Goal: Check status: Check status

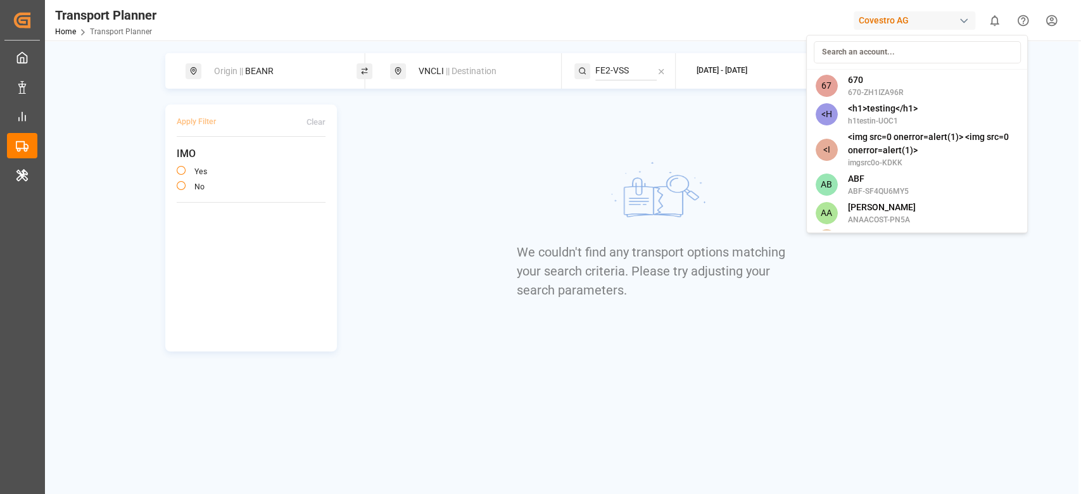
click at [878, 54] on input at bounding box center [916, 52] width 207 height 22
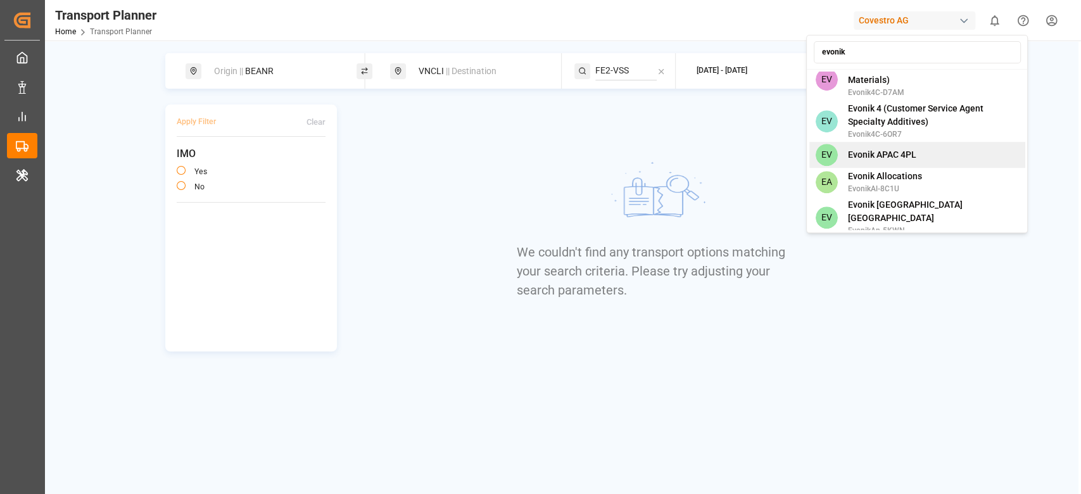
scroll to position [675, 0]
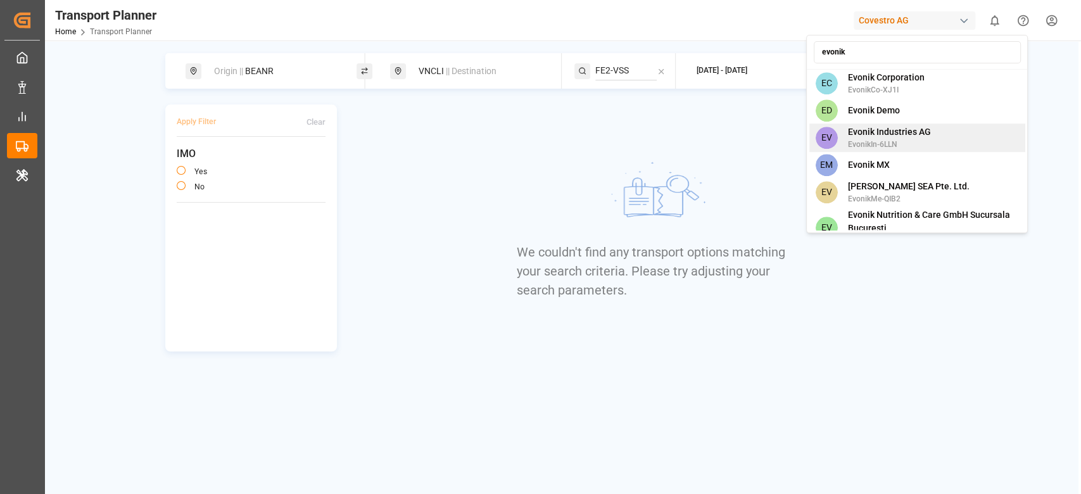
type input "evonik"
click at [900, 139] on span "EvonikIn-6LLN" at bounding box center [888, 144] width 83 height 11
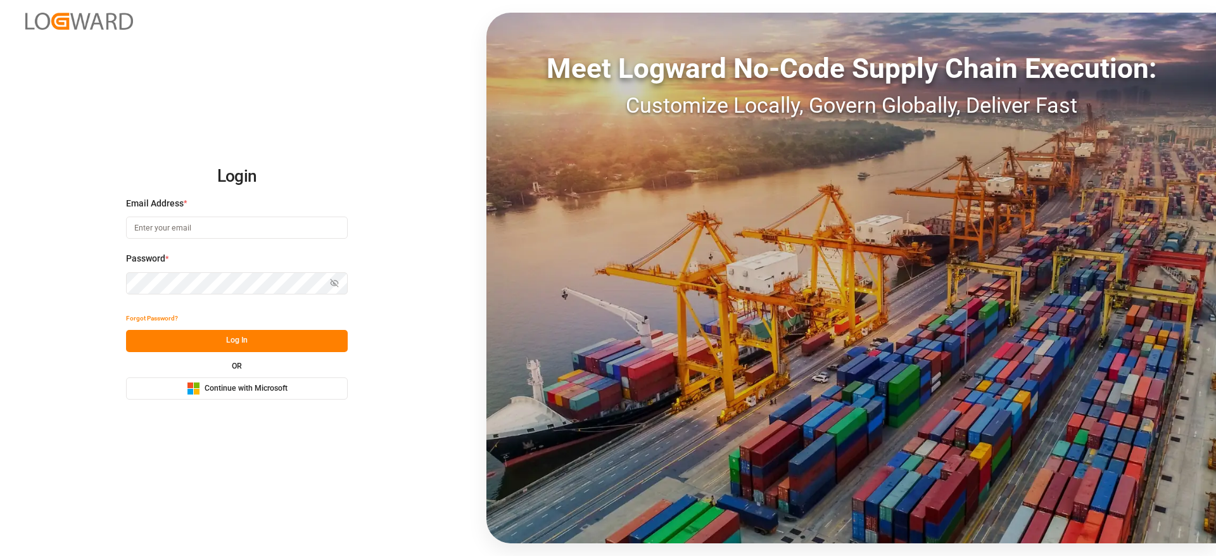
click at [264, 398] on button "Microsoft Logo Continue with Microsoft" at bounding box center [237, 388] width 222 height 22
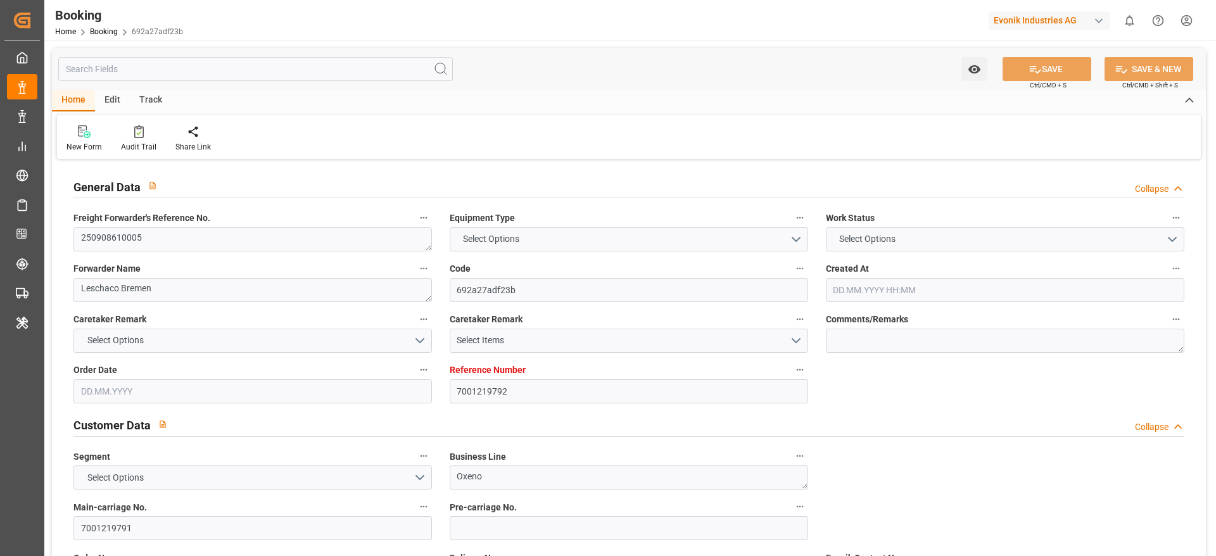
type input "7001219792"
type input "9783497"
type input "YES"
type input "Cosco"
type input "COSCO Shipping Co. Ltd."
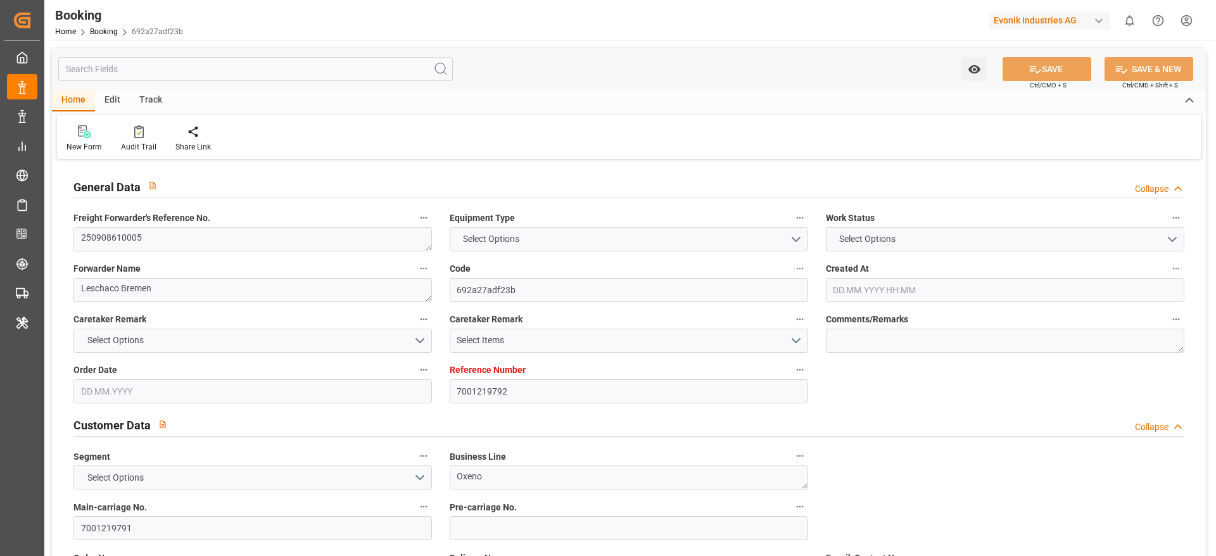
type input "BEANR"
type input "JPUKB"
type input "CNSGH"
type input "0"
type input "BEANR"
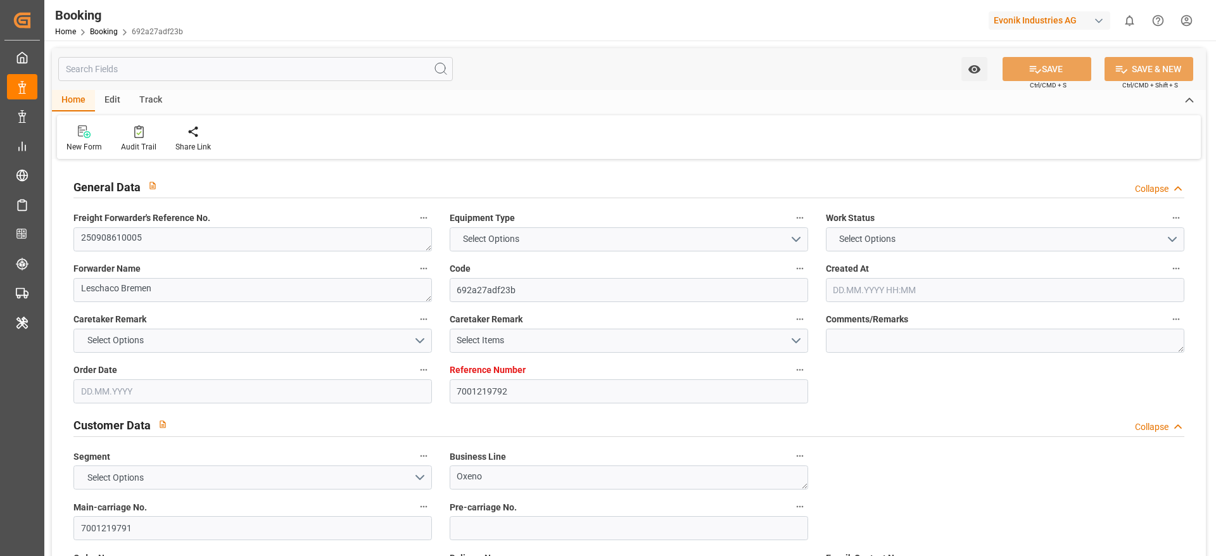
type input "JPUKB"
type input "[DATE] 06:23"
type input "[DATE]"
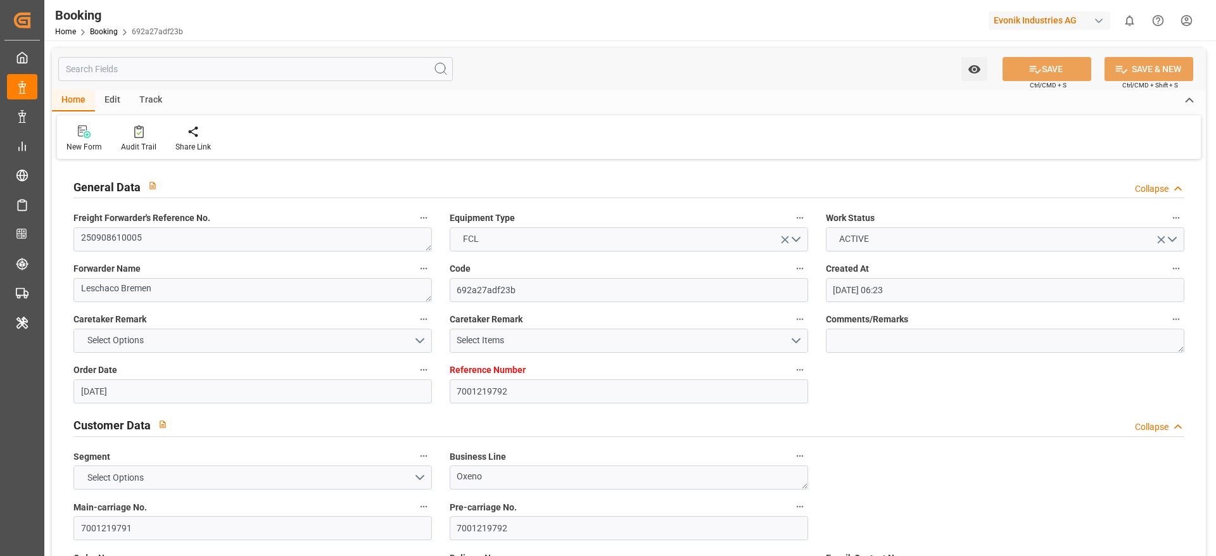
type input "[DATE] 00:00"
type input "[DATE] 13:30"
type input "[DATE] 00:00"
type input "[DATE] 13:59"
type input "[DATE] 14:51"
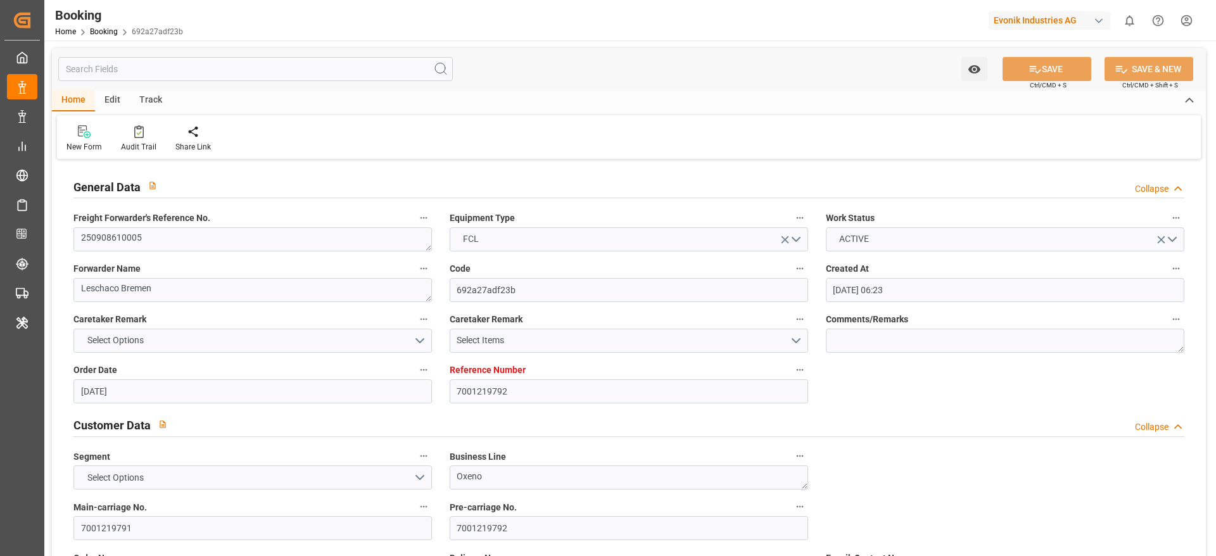
type input "[DATE] 00:00"
type input "[DATE] 07:30"
type input "[DATE] 00:00"
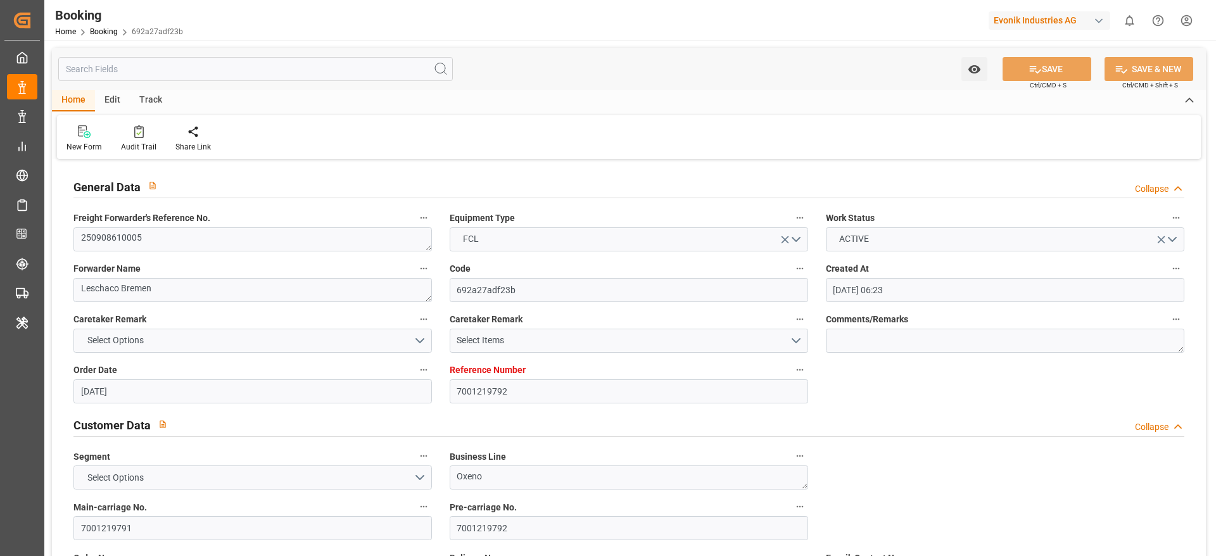
type input "[DATE] 00:00"
type input "[DATE]"
type input "[DATE] 10:15"
type input "[DATE]"
type input "[DATE] 08:11"
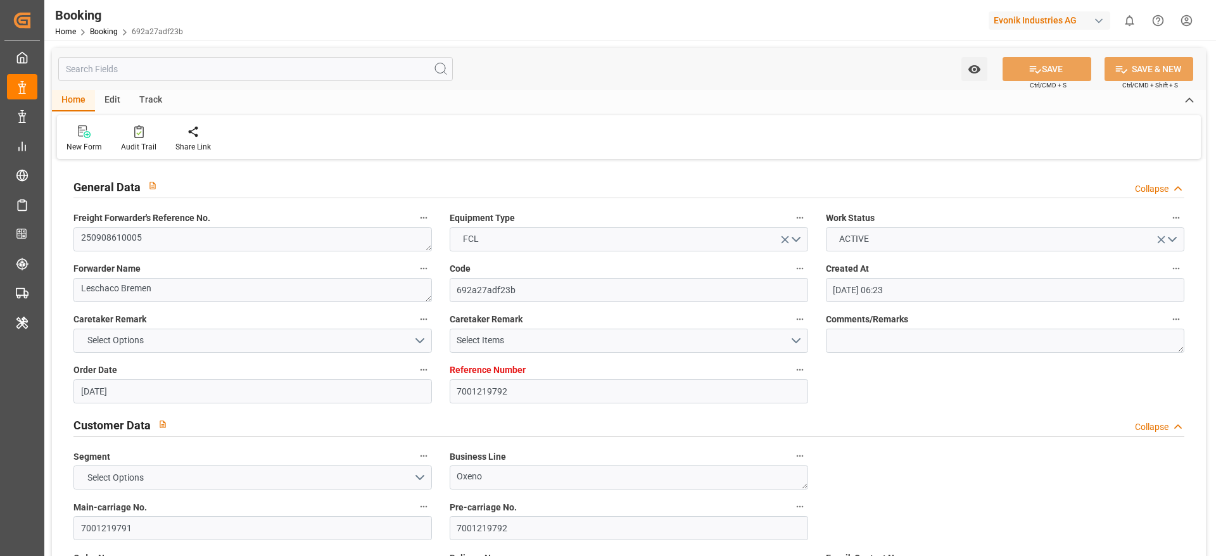
type input "[DATE] 11:09"
type input "[DATE] 13:30"
type input "[DATE] 14:53"
type input "[DATE] 07:30"
type input "[DATE] 16:19"
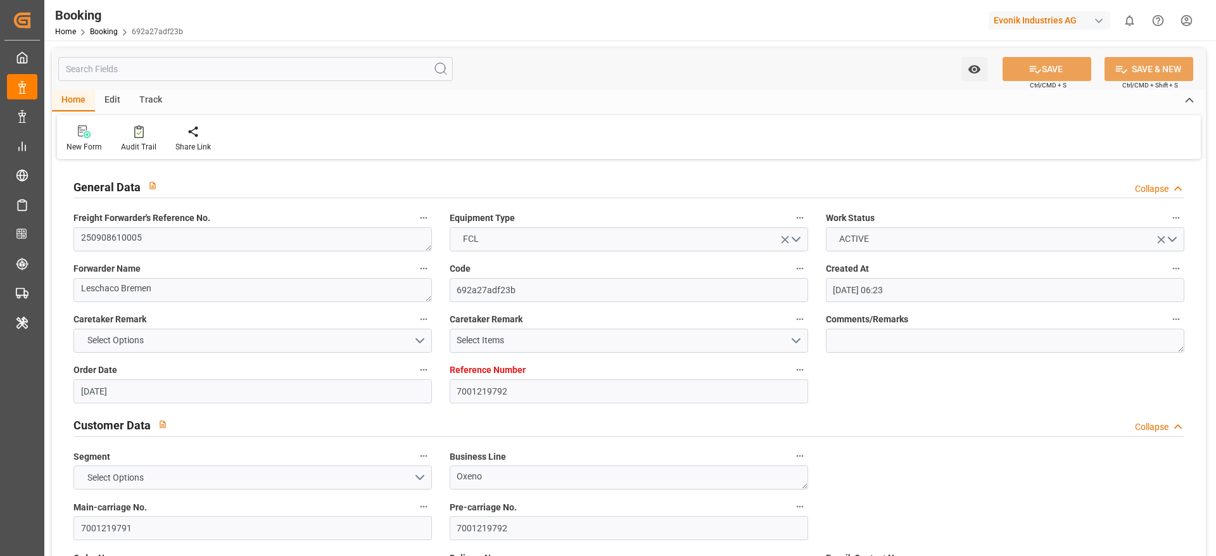
type input "[DATE] 09:00"
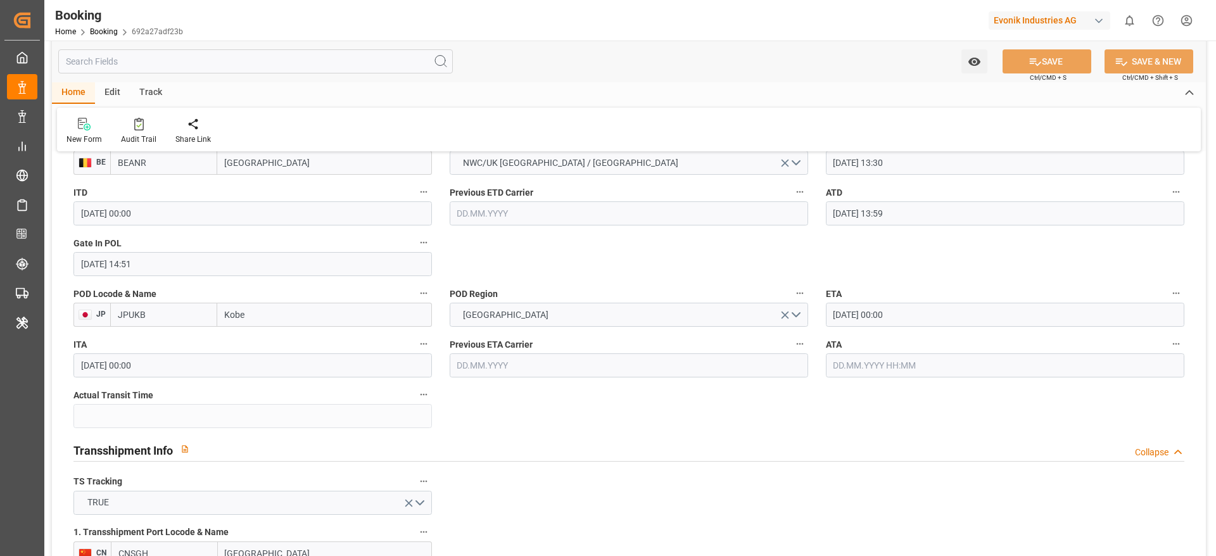
scroll to position [950, 0]
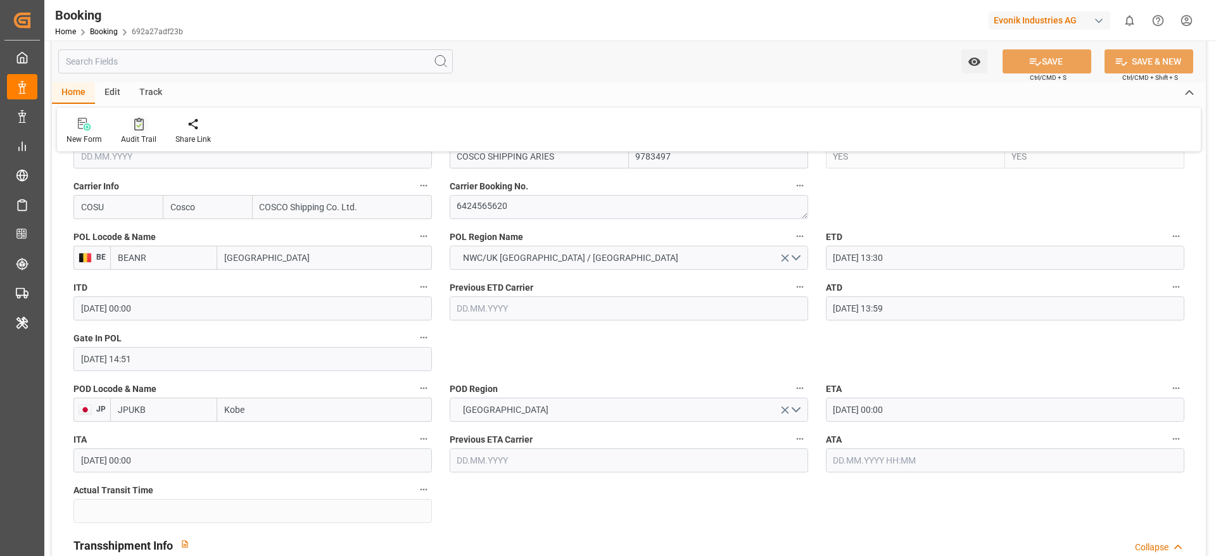
click at [141, 132] on div "Audit Trail" at bounding box center [138, 131] width 54 height 28
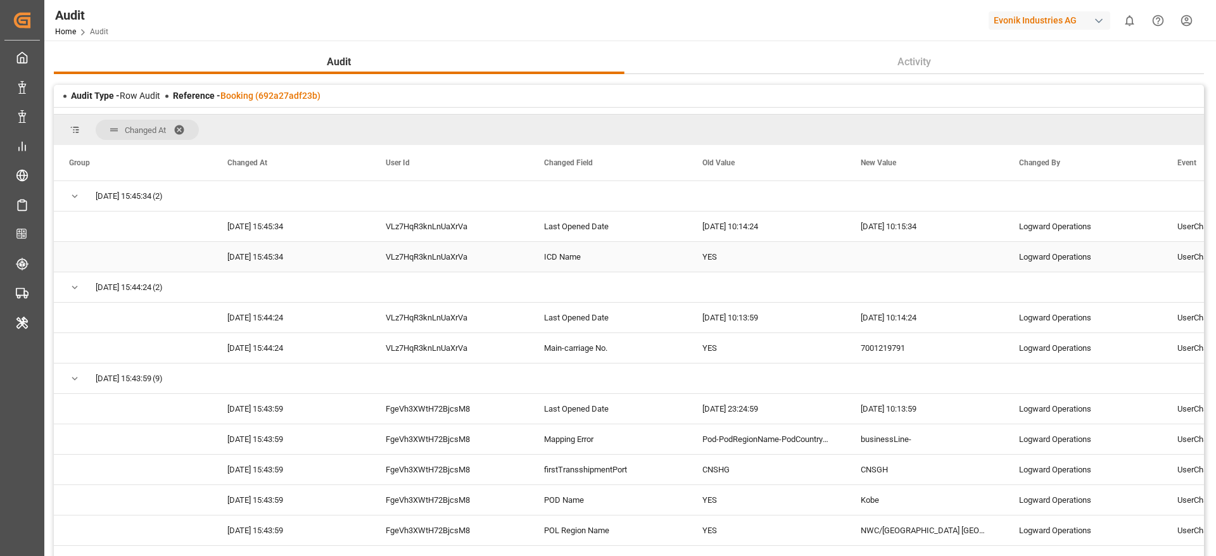
click at [605, 255] on div "ICD Name" at bounding box center [608, 257] width 158 height 30
click at [780, 258] on div "YES" at bounding box center [766, 257] width 158 height 30
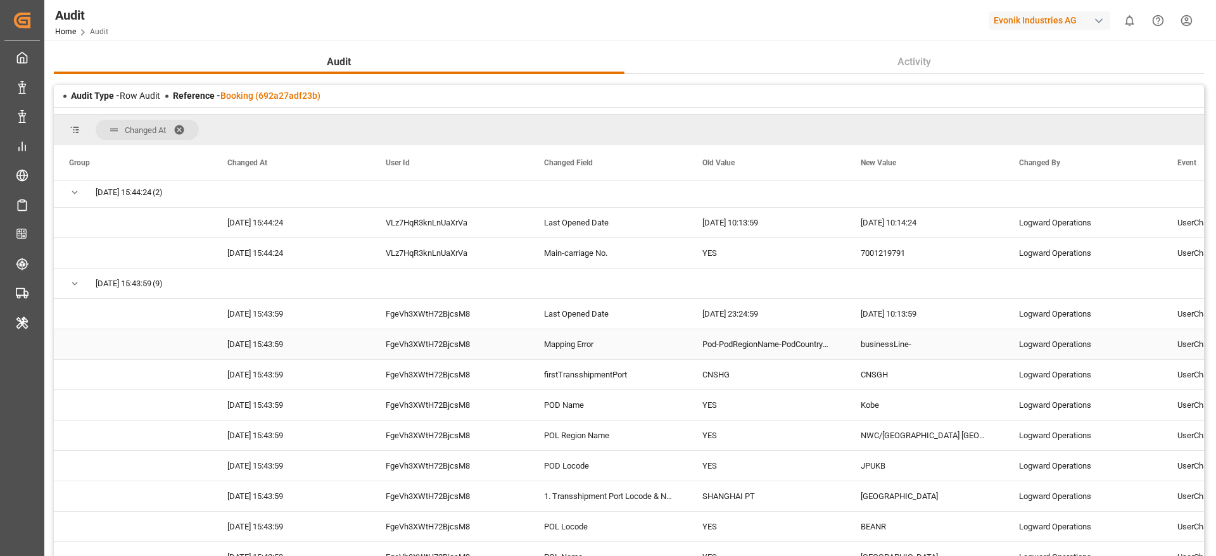
scroll to position [190, 0]
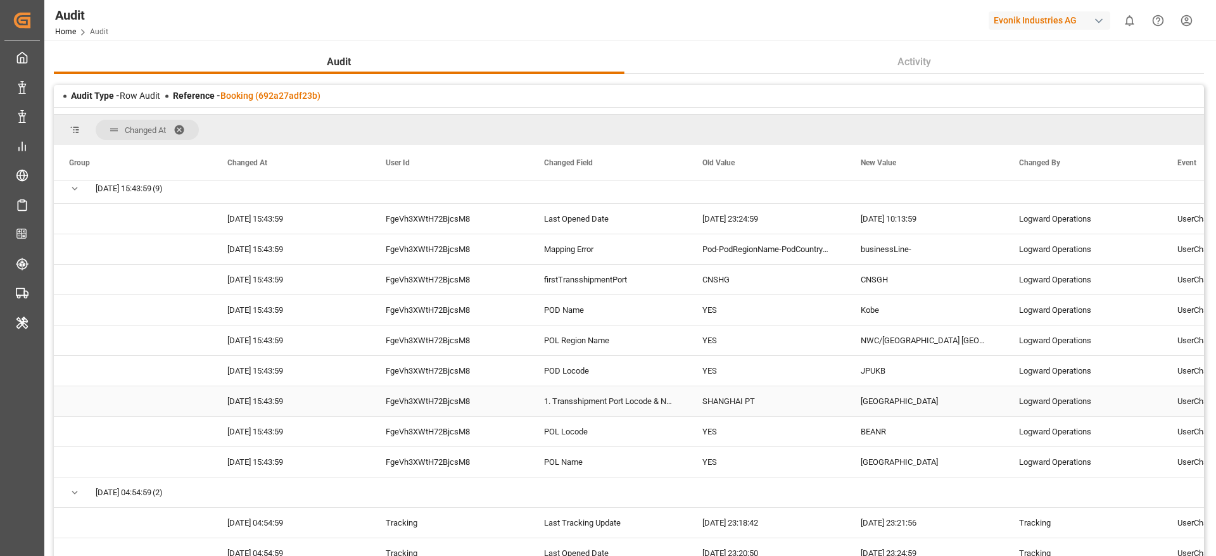
click at [654, 412] on div "1. Transshipment Port Locode & Name" at bounding box center [608, 401] width 158 height 30
click at [772, 412] on div "SHANGHAI PT" at bounding box center [766, 401] width 158 height 30
click at [742, 304] on div "YES" at bounding box center [766, 310] width 158 height 30
drag, startPoint x: 931, startPoint y: 316, endPoint x: 918, endPoint y: 315, distance: 12.7
click at [922, 316] on div "Kobe" at bounding box center [924, 310] width 158 height 30
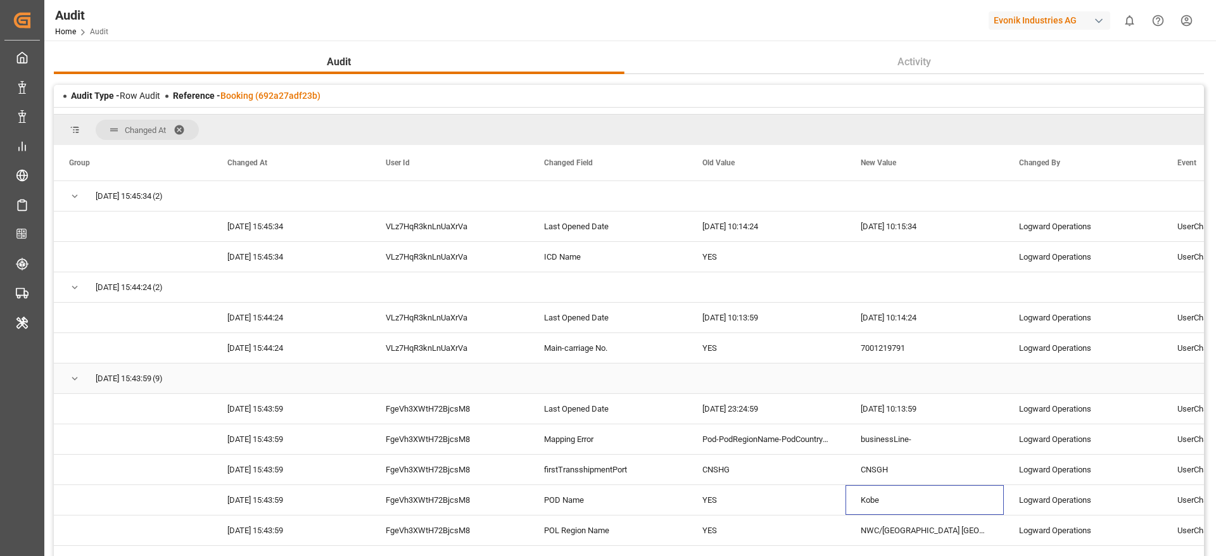
scroll to position [95, 0]
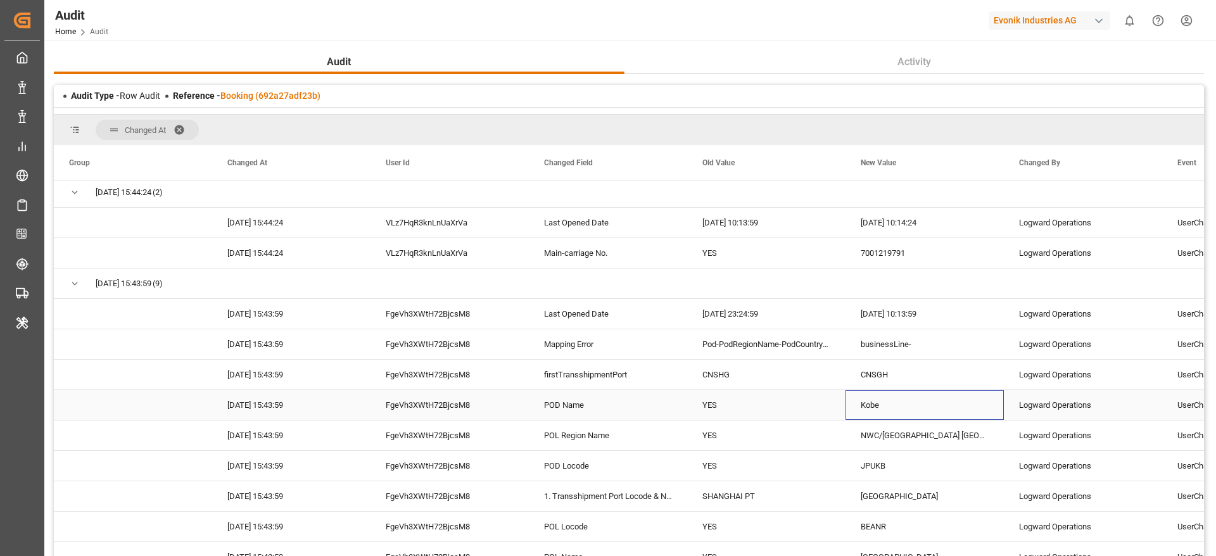
click at [474, 419] on div "FgeVh3XWtH72BjcsM8" at bounding box center [449, 405] width 158 height 30
click at [708, 403] on div "YES" at bounding box center [766, 405] width 158 height 30
click at [845, 398] on div "Kobe" at bounding box center [924, 405] width 158 height 30
click at [788, 413] on div "YES" at bounding box center [766, 405] width 158 height 30
click at [775, 432] on div "YES" at bounding box center [766, 435] width 158 height 30
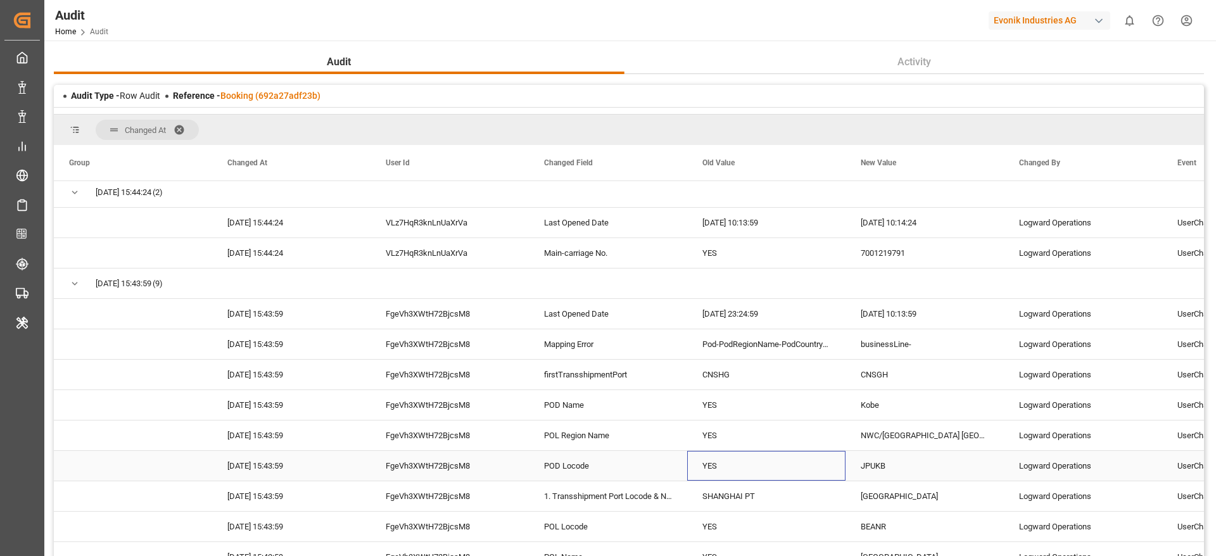
click at [774, 467] on div "YES" at bounding box center [766, 466] width 158 height 30
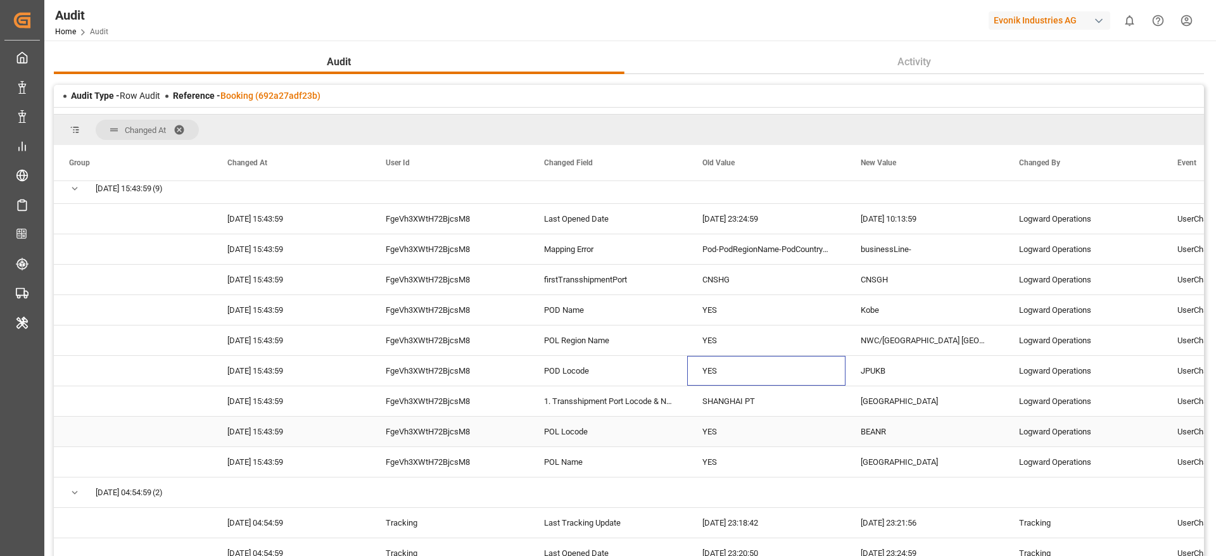
click at [773, 430] on div "YES" at bounding box center [766, 432] width 158 height 30
click at [765, 467] on div "YES" at bounding box center [766, 462] width 158 height 30
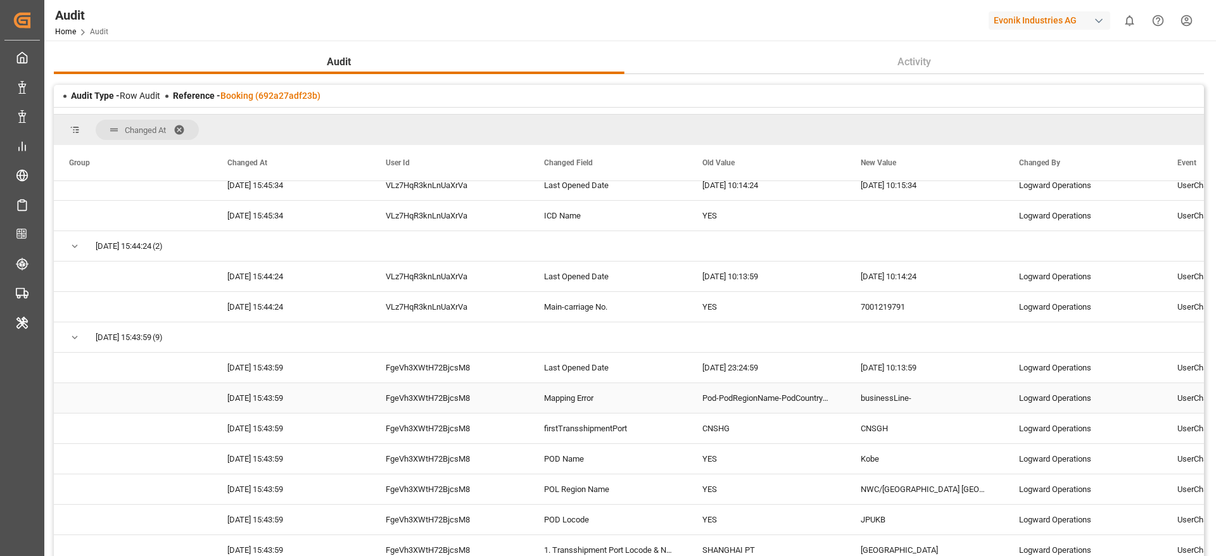
scroll to position [0, 0]
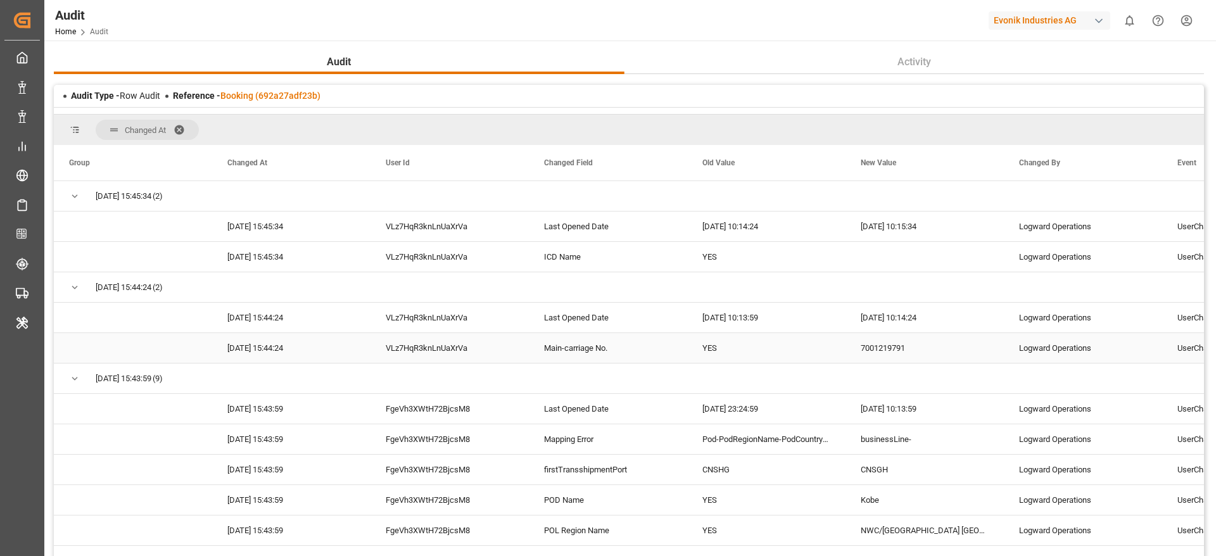
click at [747, 359] on div "YES" at bounding box center [766, 348] width 158 height 30
click at [738, 253] on div "YES" at bounding box center [766, 257] width 158 height 30
click at [752, 229] on div "[DATE] 10:14:24" at bounding box center [766, 226] width 158 height 30
click at [741, 270] on div "YES" at bounding box center [766, 257] width 158 height 30
click at [657, 265] on div "ICD Name" at bounding box center [608, 257] width 158 height 30
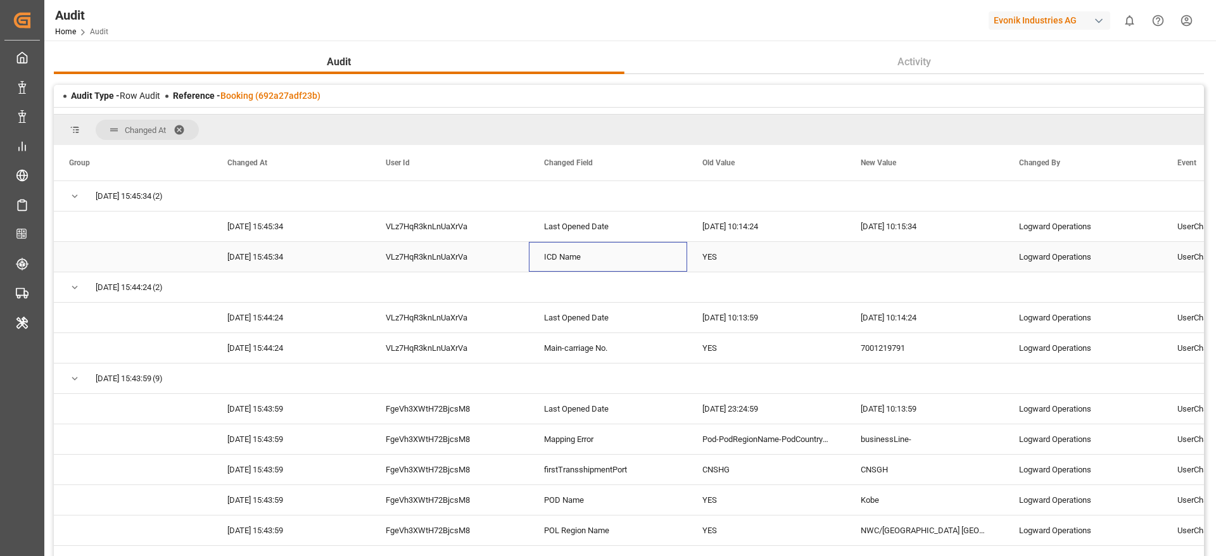
click at [735, 252] on div "YES" at bounding box center [766, 257] width 158 height 30
click at [741, 228] on div "[DATE] 10:14:24" at bounding box center [766, 226] width 158 height 30
click at [724, 265] on div "YES" at bounding box center [766, 257] width 158 height 30
click at [866, 251] on div "Press SPACE to select this row." at bounding box center [924, 257] width 158 height 30
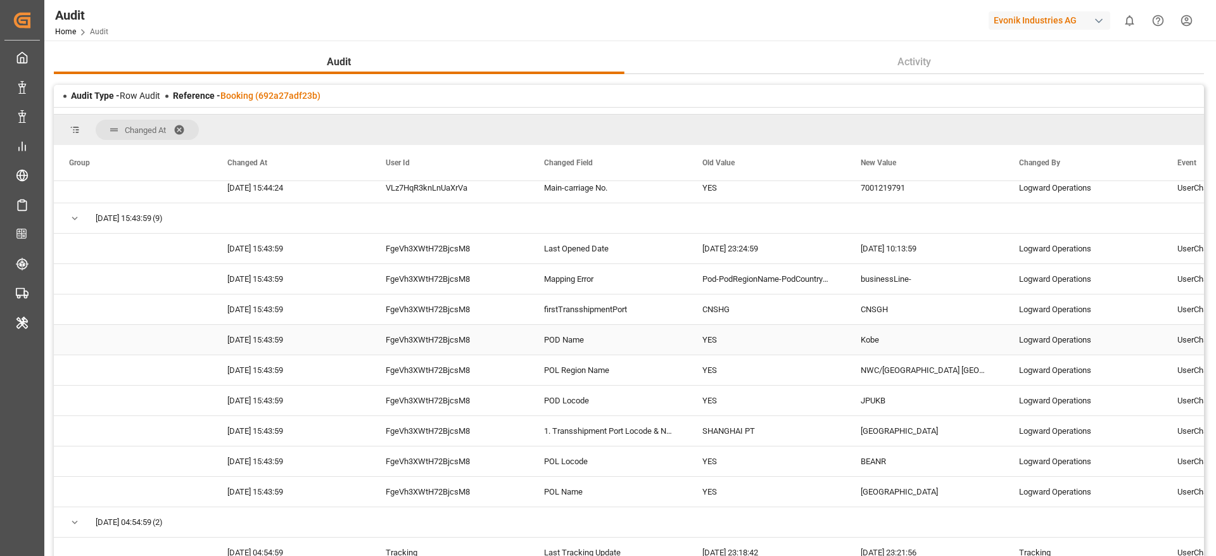
scroll to position [190, 0]
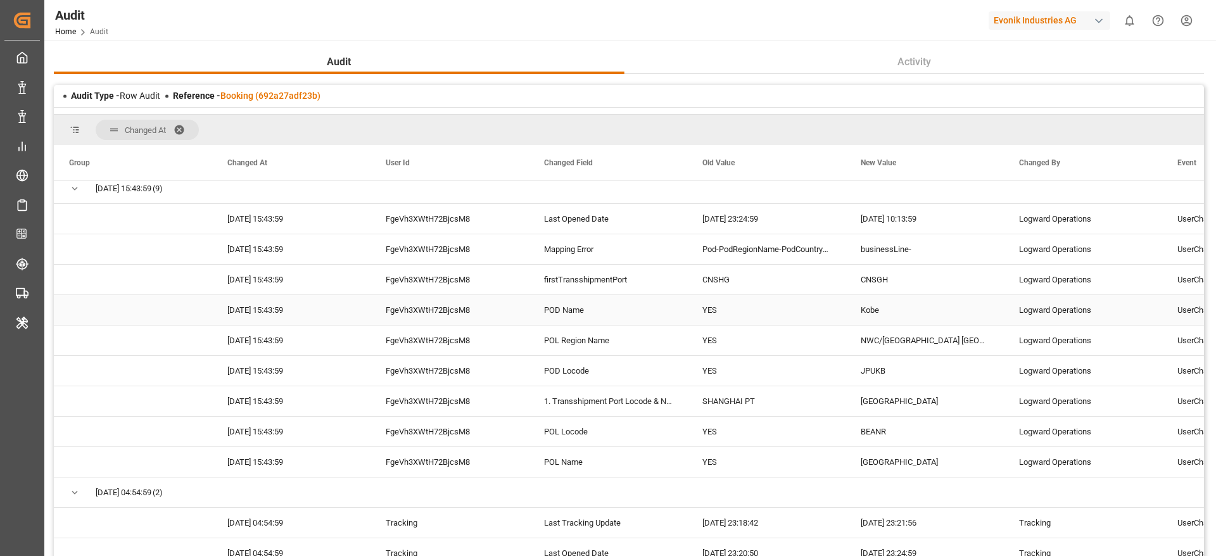
click at [474, 305] on div "FgeVh3XWtH72BjcsM8" at bounding box center [449, 310] width 158 height 30
click at [797, 306] on div "YES" at bounding box center [766, 310] width 158 height 30
click at [735, 343] on div "YES" at bounding box center [766, 340] width 158 height 30
click at [856, 305] on div "Kobe" at bounding box center [924, 310] width 158 height 30
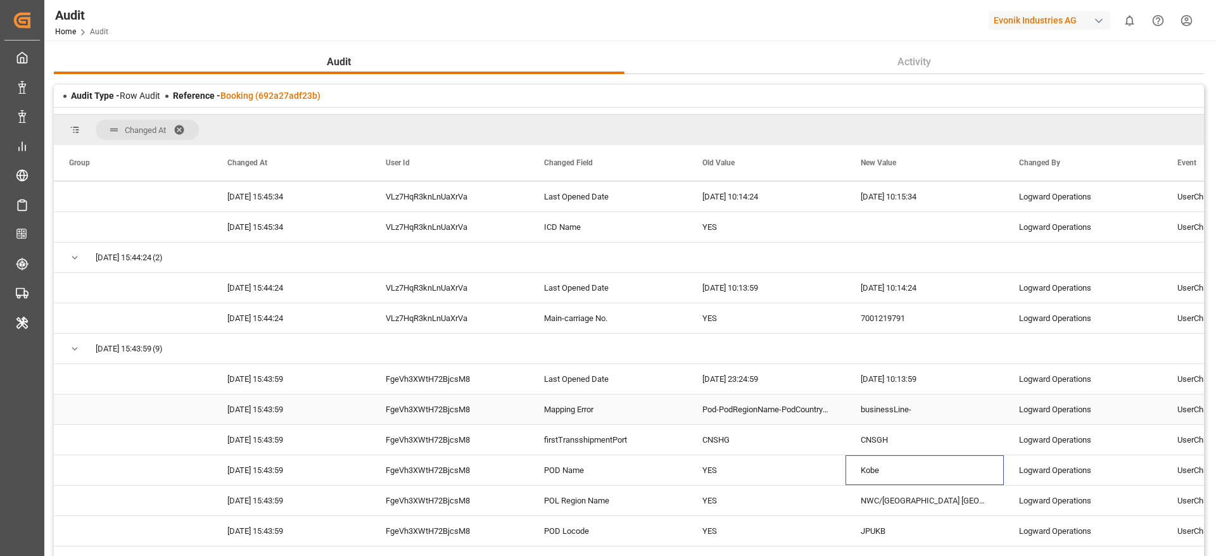
scroll to position [0, 0]
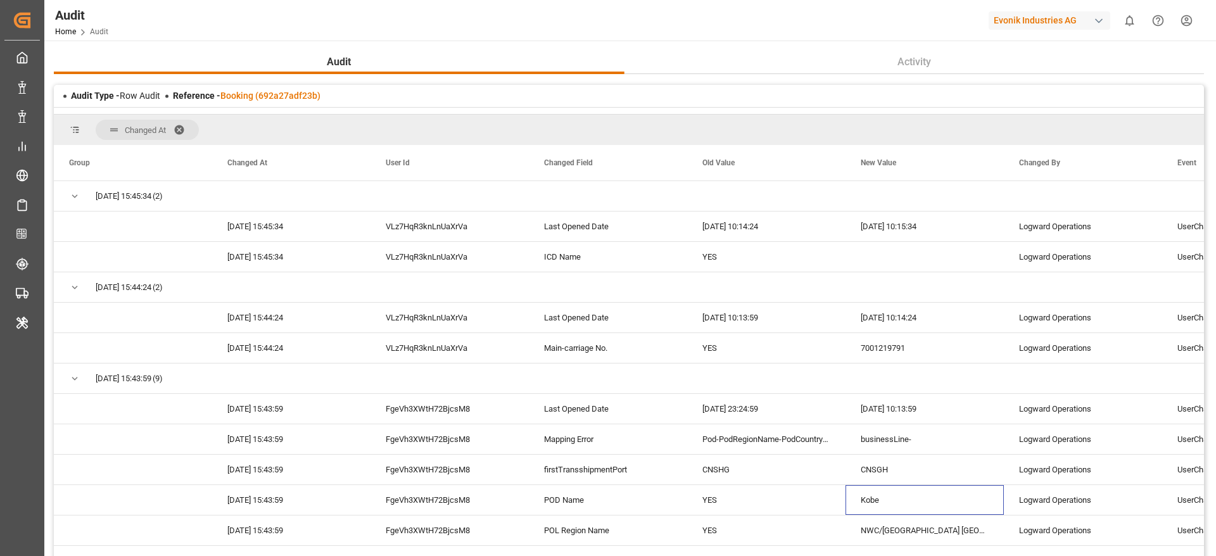
click at [285, 87] on div "Audit Type - Row Audit Reference - Booking (692a27adf23b)" at bounding box center [629, 96] width 1150 height 22
click at [292, 99] on link "Booking (692a27adf23b)" at bounding box center [270, 96] width 100 height 10
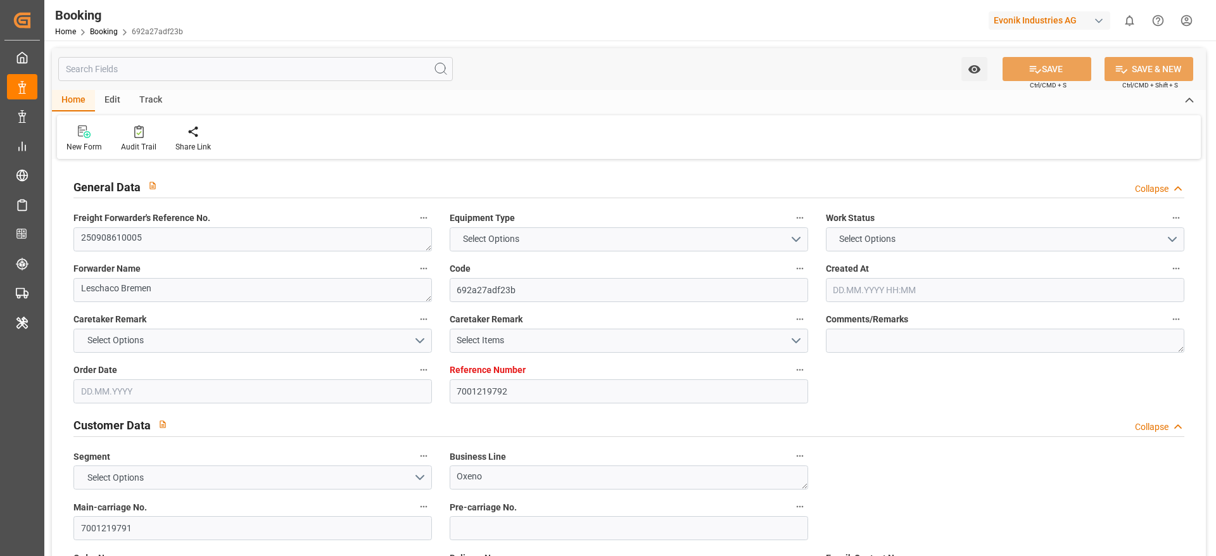
type input "7001219792"
type input "9783497"
type input "YES"
type input "Cosco"
type input "COSCO Shipping Co. Ltd."
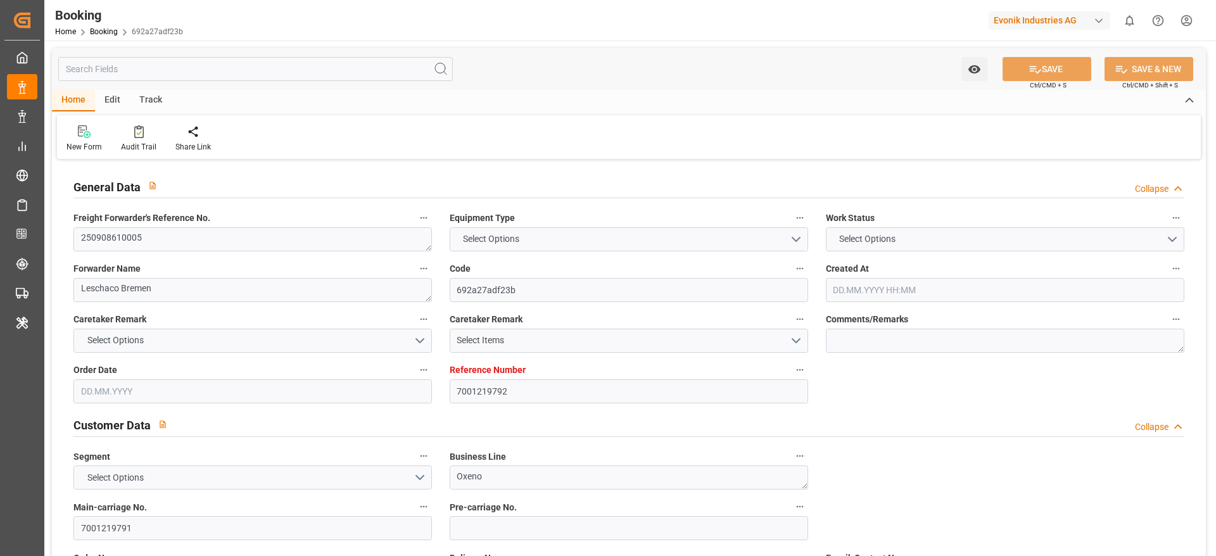
type input "BEANR"
type input "JPUKB"
type input "CNSGH"
type input "0"
type input "BEANR"
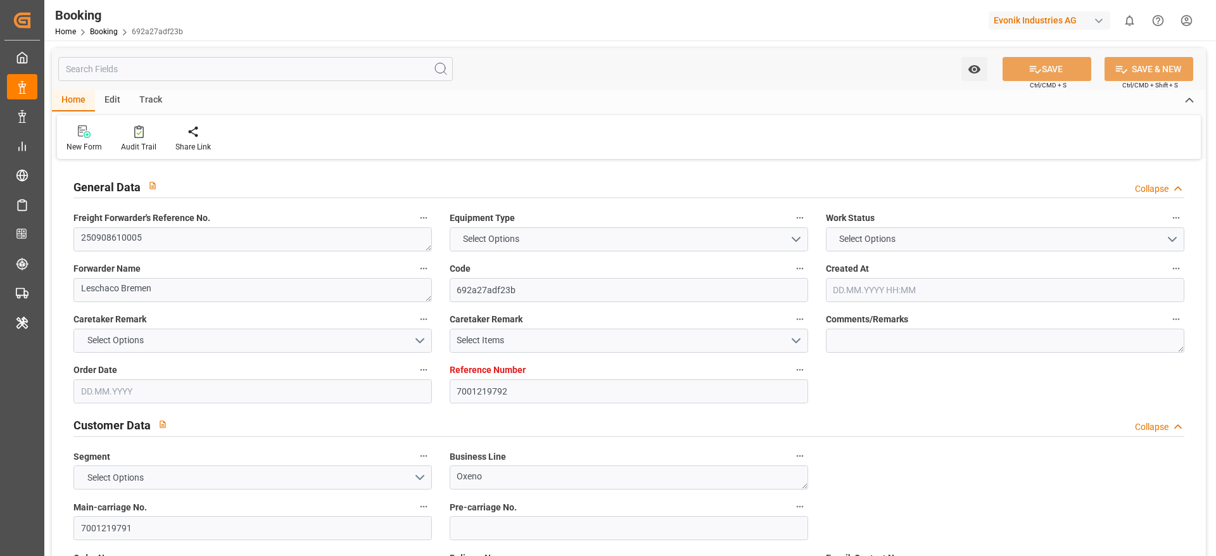
type input "JPUKB"
type input "[DATE] 06:23"
type input "[DATE]"
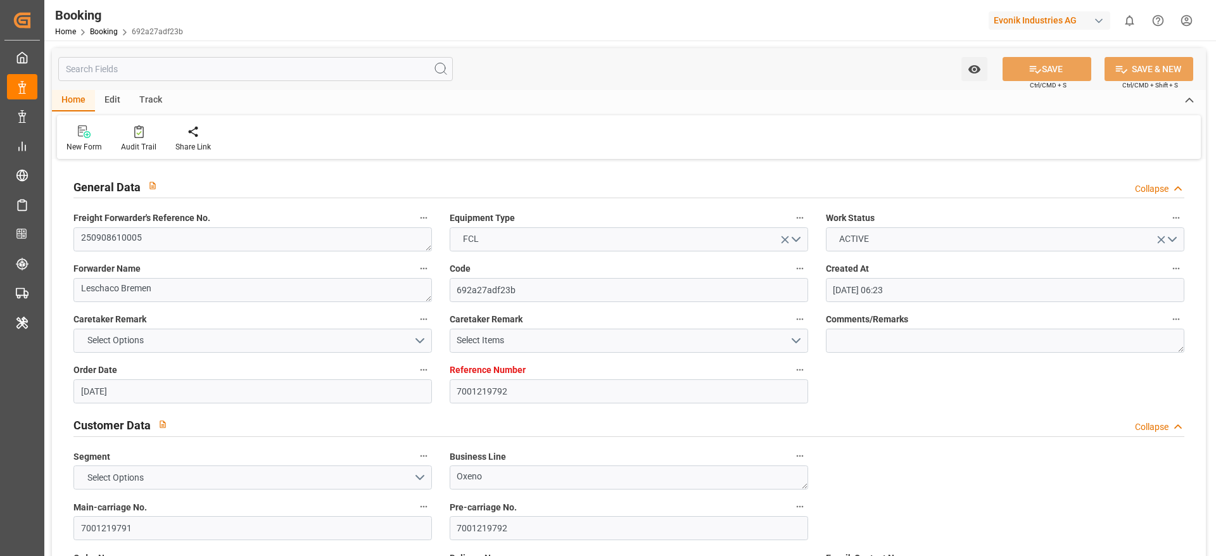
type input "[DATE] 00:00"
type input "[DATE] 13:30"
type input "[DATE] 00:00"
type input "[DATE] 13:59"
type input "[DATE] 14:51"
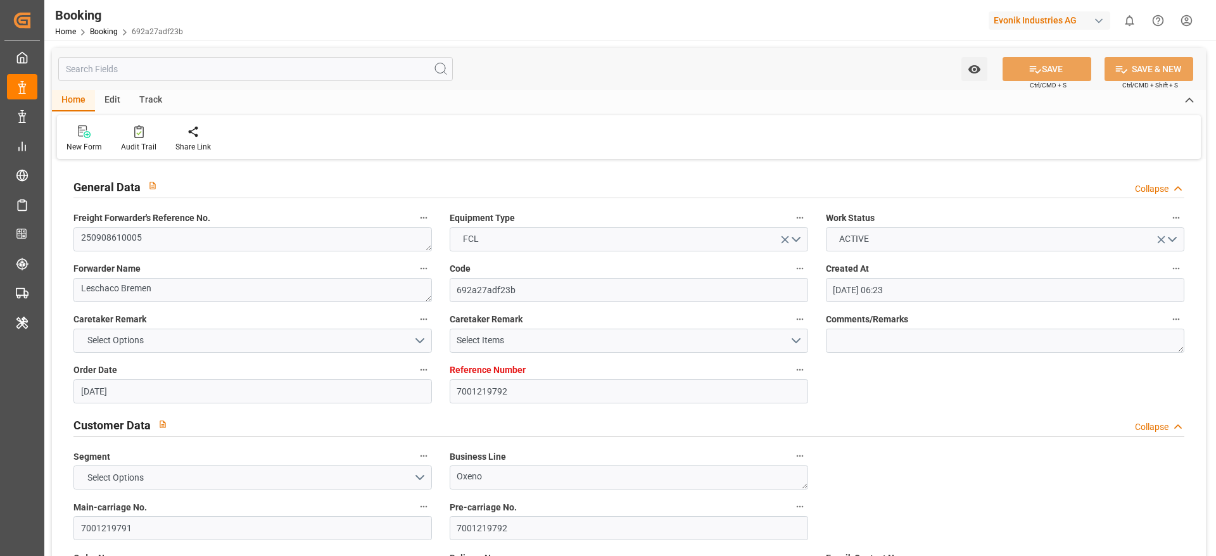
type input "[DATE] 00:00"
type input "[DATE] 07:30"
type input "[DATE] 00:00"
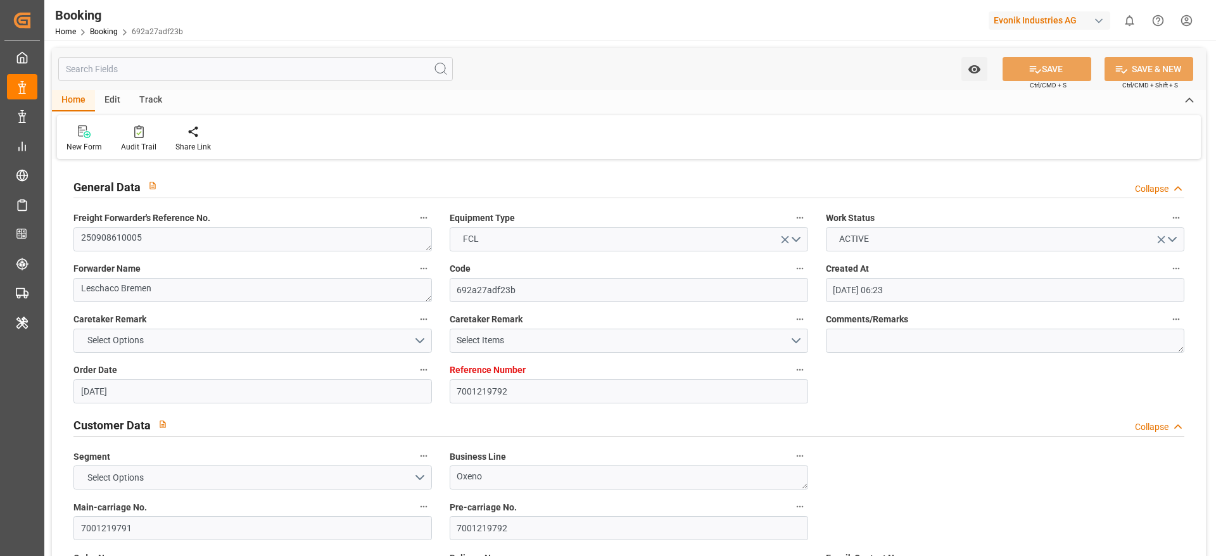
type input "[DATE] 00:00"
type input "[DATE]"
type input "[DATE] 10:15"
type input "[DATE]"
type input "[DATE] 08:11"
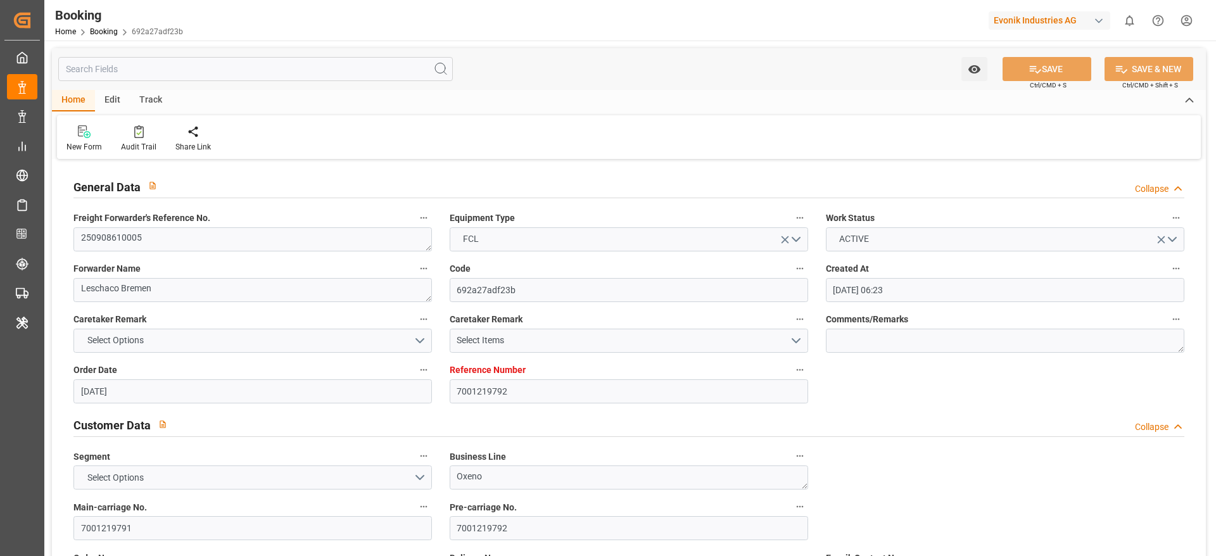
type input "[DATE] 11:09"
type input "[DATE] 13:30"
type input "[DATE] 14:53"
type input "[DATE] 07:30"
type input "[DATE] 16:19"
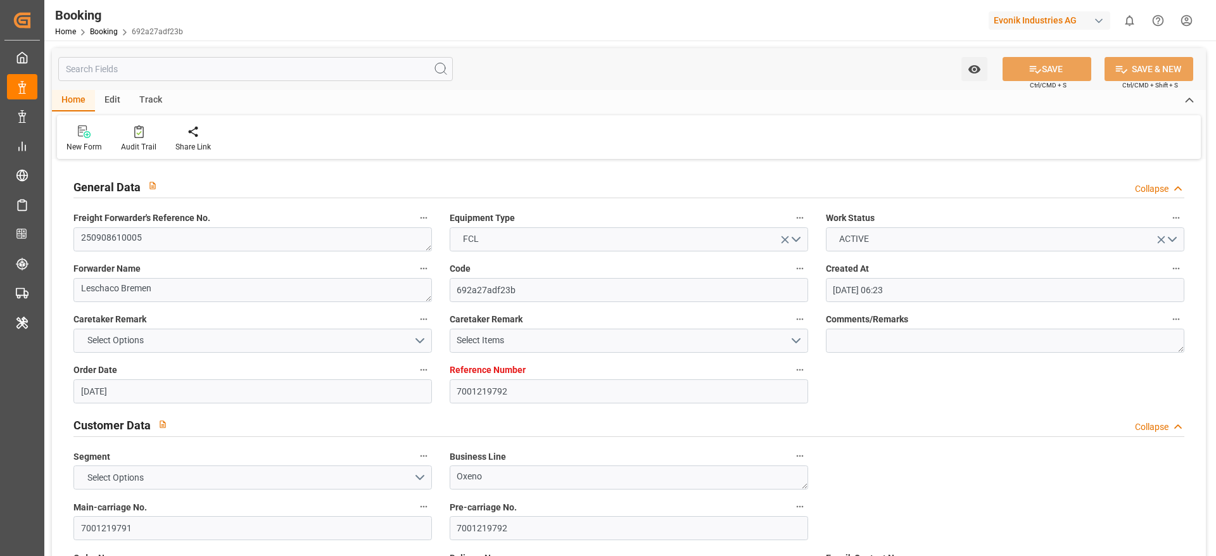
type input "[DATE] 09:00"
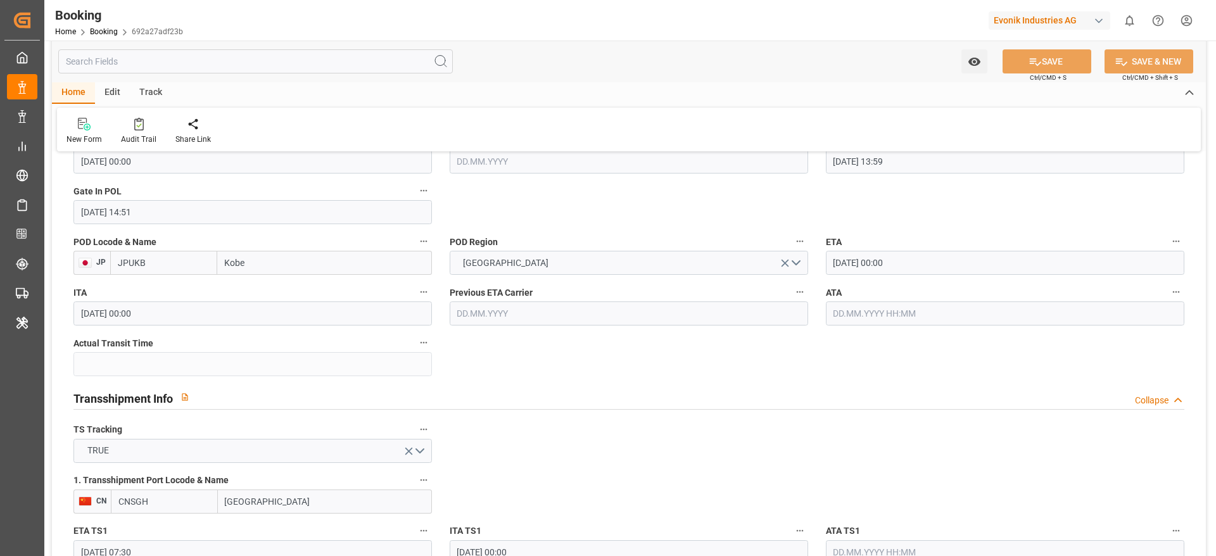
scroll to position [1140, 0]
